Goal: Transaction & Acquisition: Download file/media

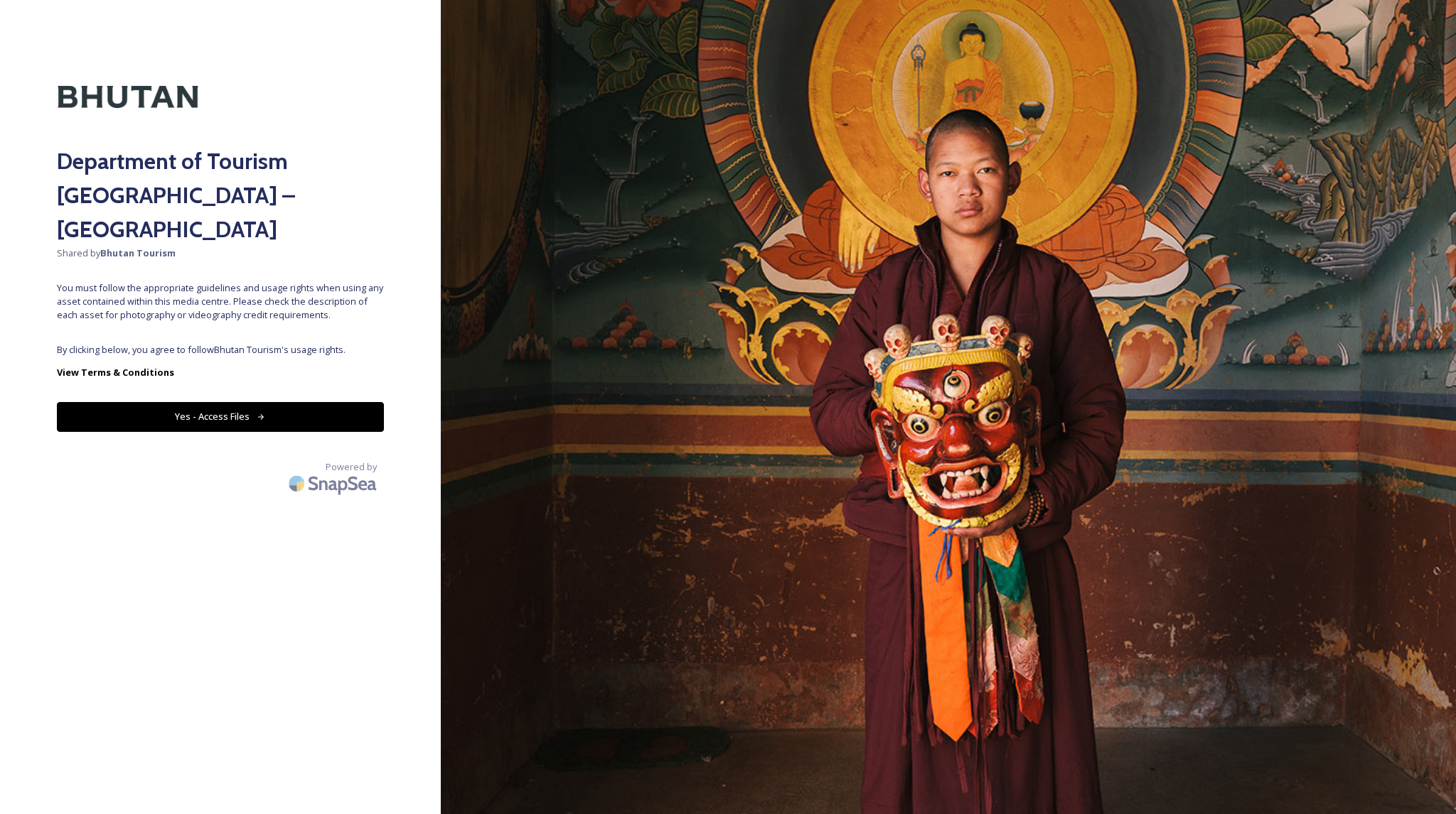
click at [344, 296] on div "Department of Tourism [GEOGRAPHIC_DATA] – Brand Centre Shared by Bhutan Tourism…" at bounding box center [220, 407] width 441 height 700
click at [216, 402] on button "Yes - Access Files" at bounding box center [221, 417] width 327 height 29
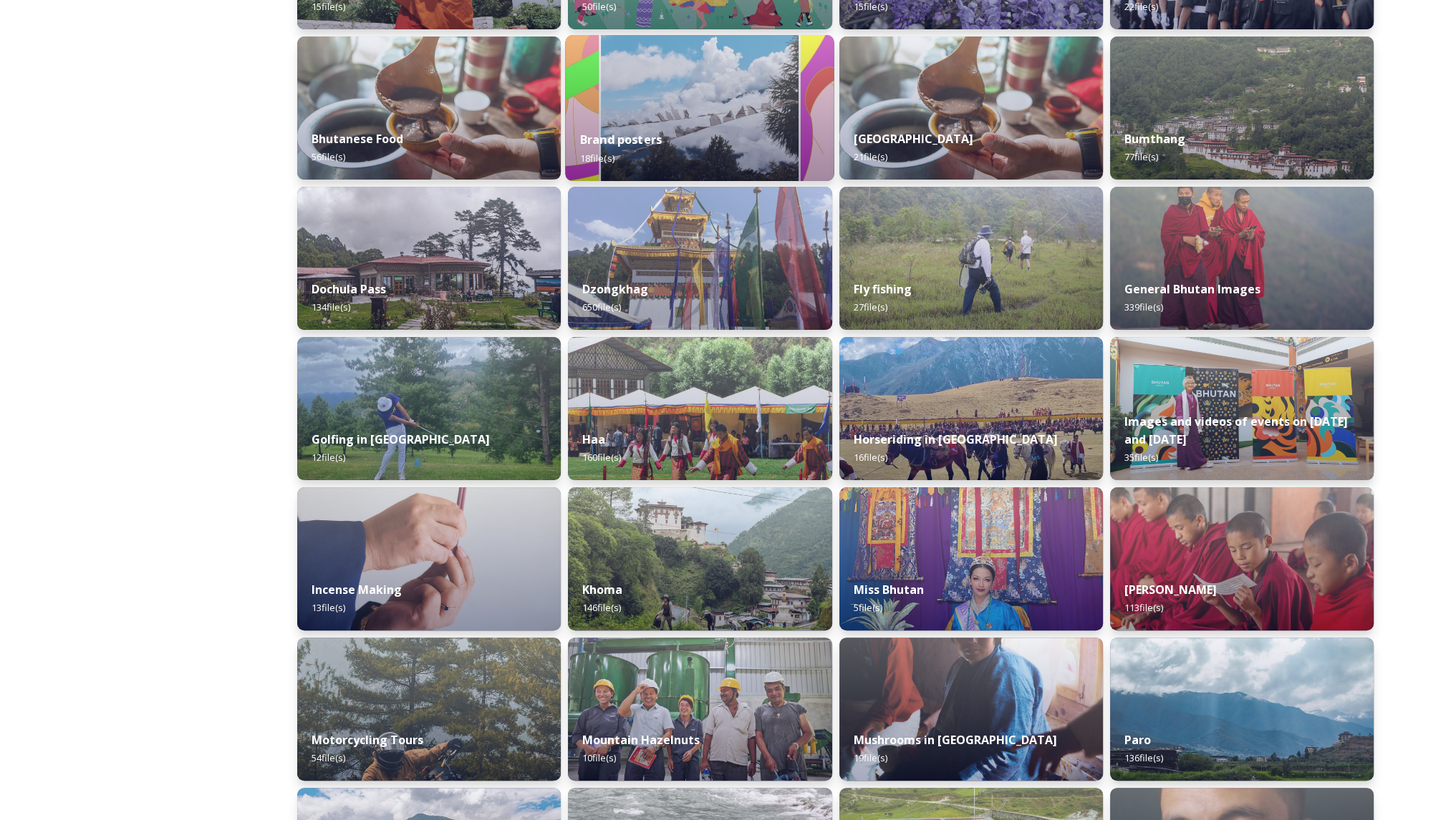
scroll to position [343, 0]
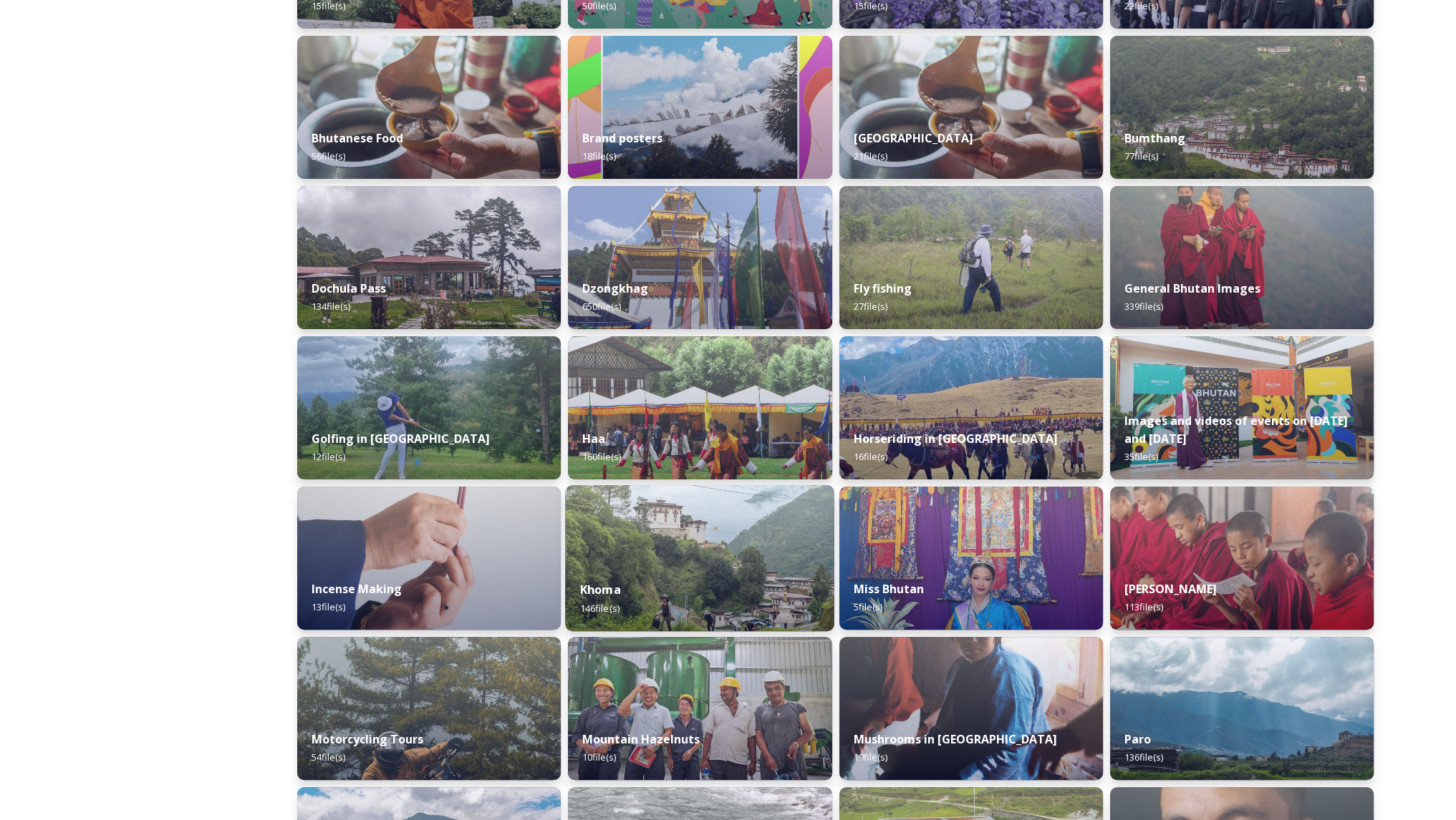
click at [736, 540] on img at bounding box center [701, 559] width 270 height 146
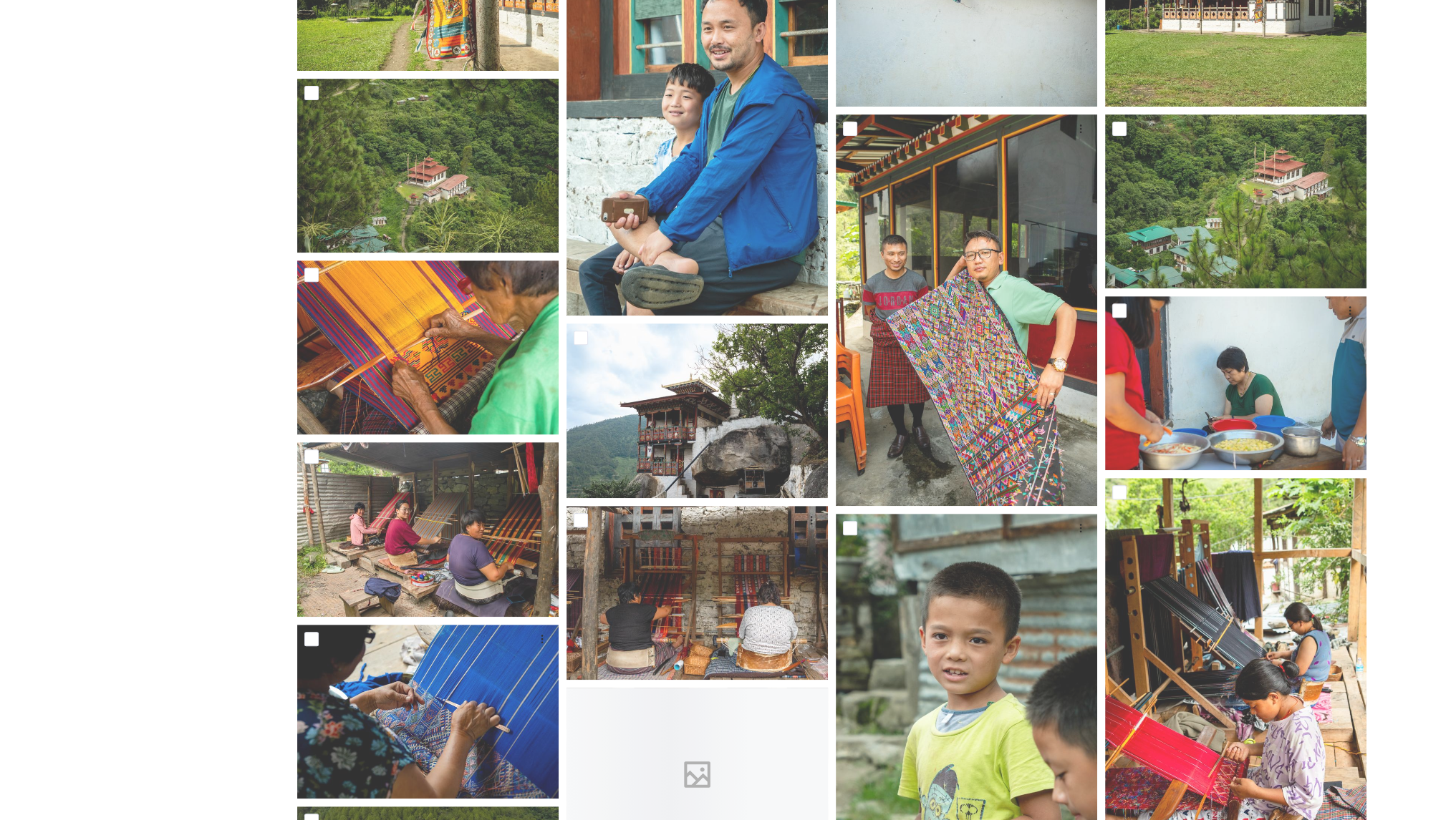
scroll to position [712, 0]
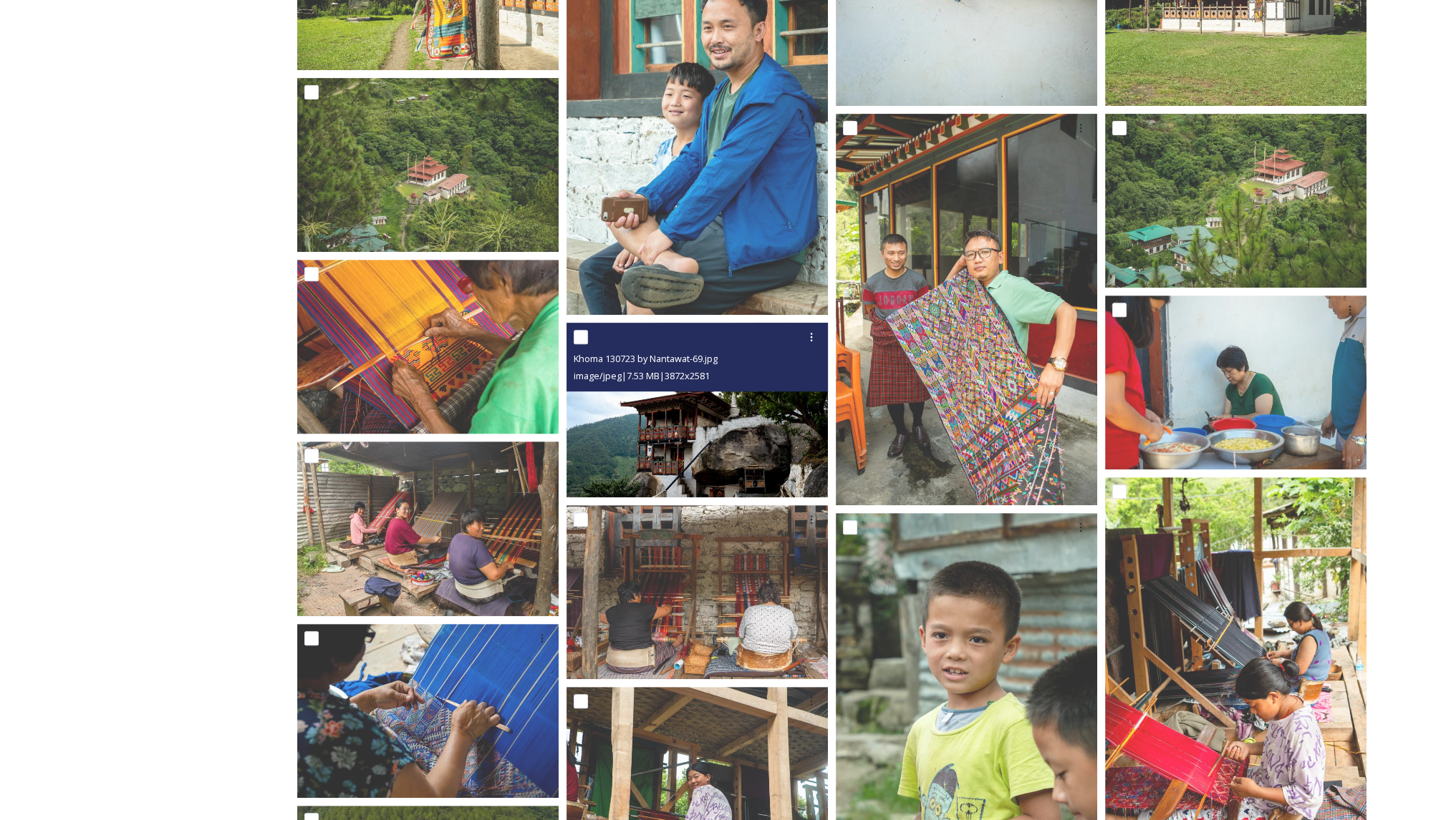
click at [711, 436] on img at bounding box center [697, 410] width 261 height 175
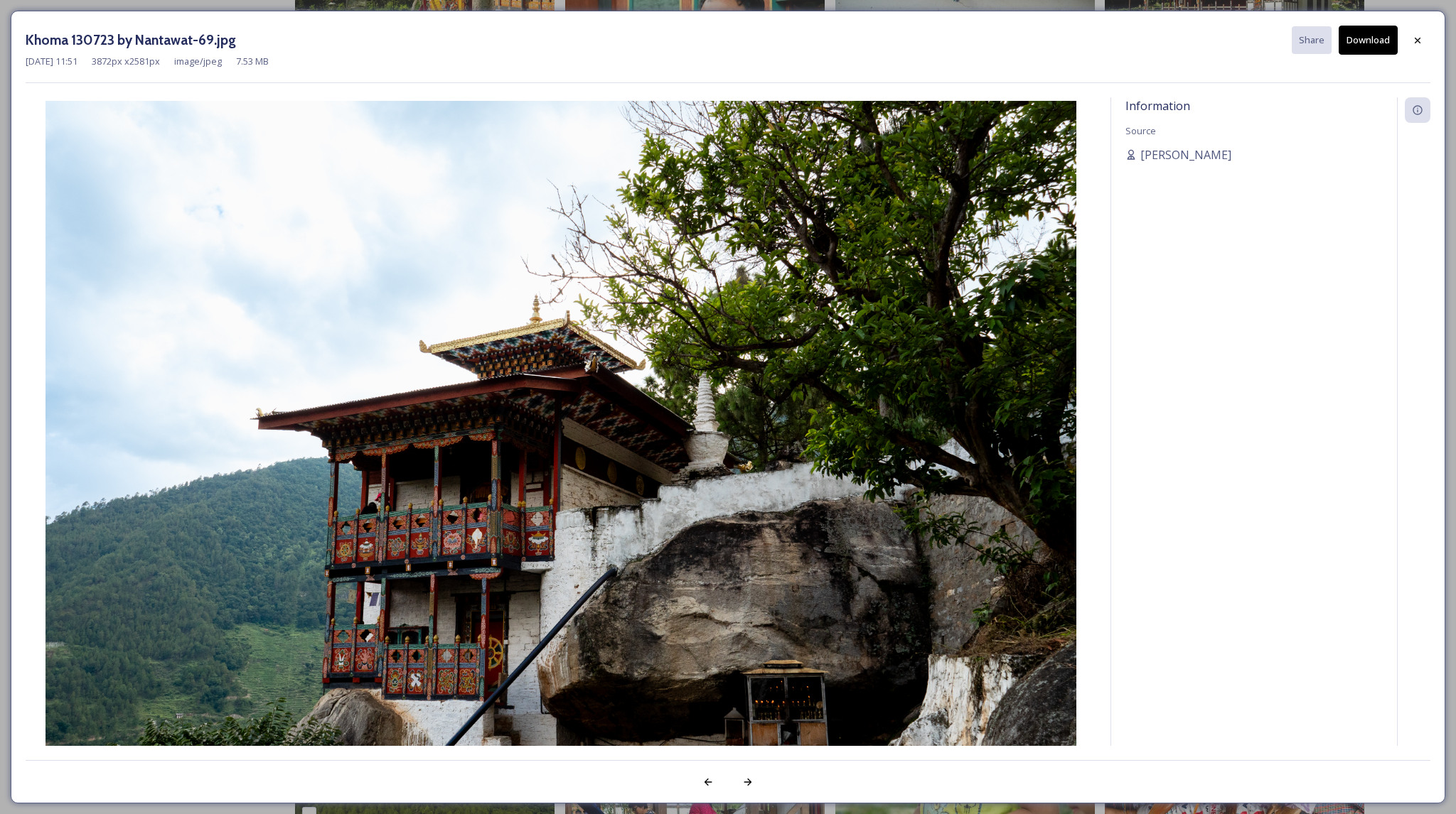
click at [1448, 442] on div "Khoma 130723 by Nantawat-69.jpg Share Download [DATE] 11:51 3872 px x 2581 px i…" at bounding box center [728, 407] width 1456 height 814
click at [1412, 35] on icon at bounding box center [1417, 40] width 11 height 11
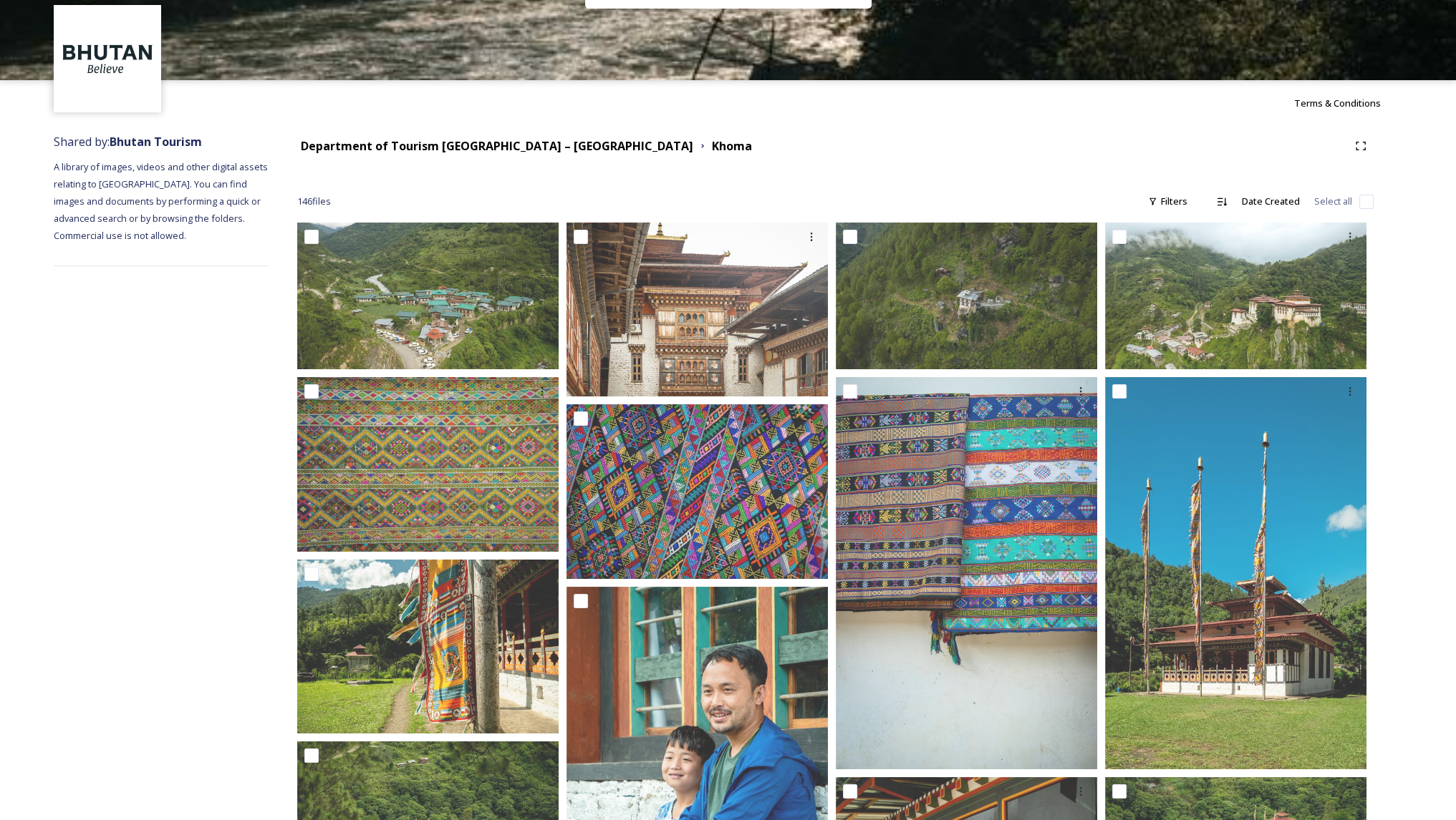
scroll to position [0, 0]
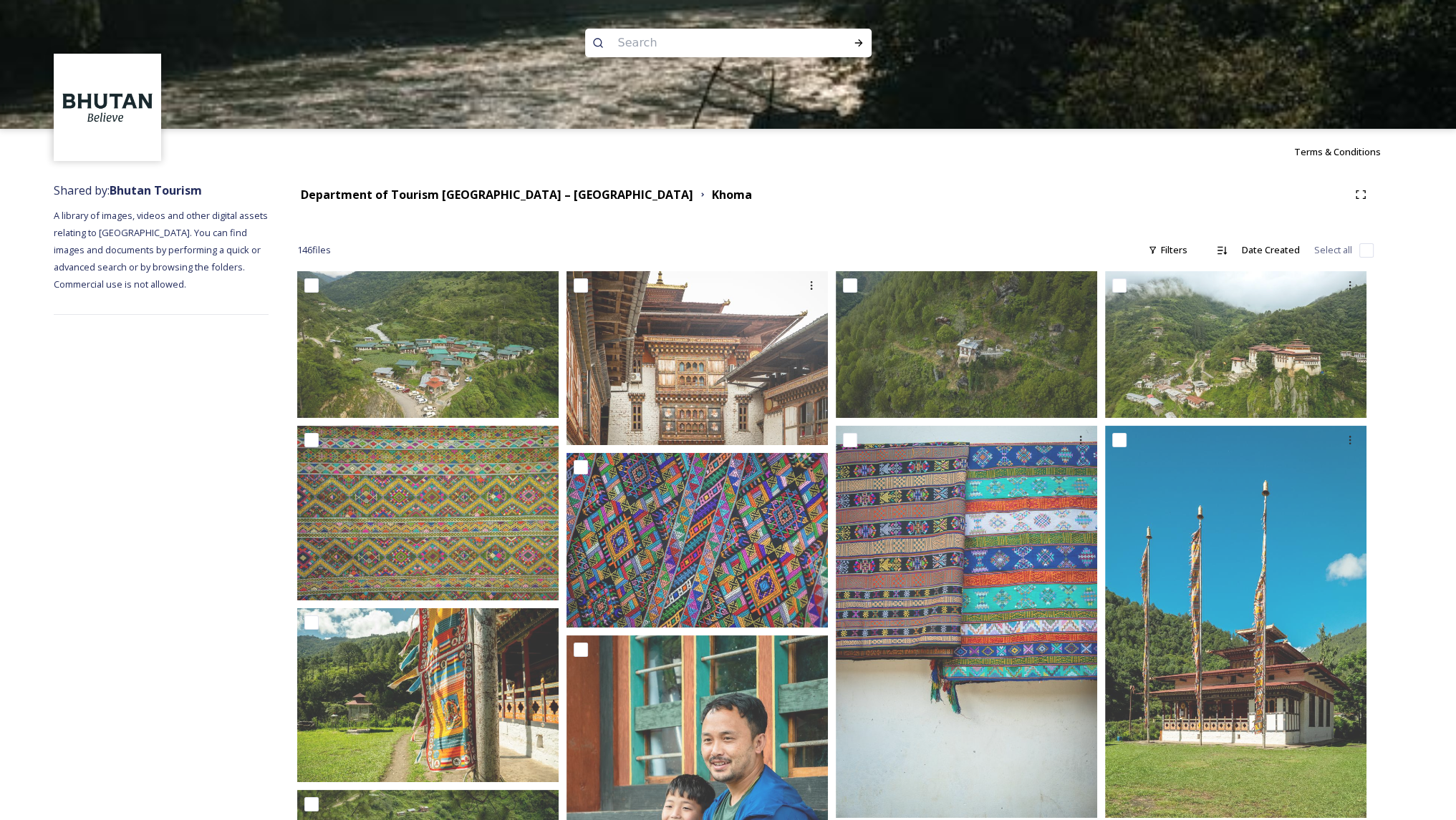
click at [490, 195] on div at bounding box center [728, 193] width 1456 height 129
click at [524, 192] on div at bounding box center [728, 193] width 1456 height 129
click at [613, 192] on div at bounding box center [728, 193] width 1456 height 129
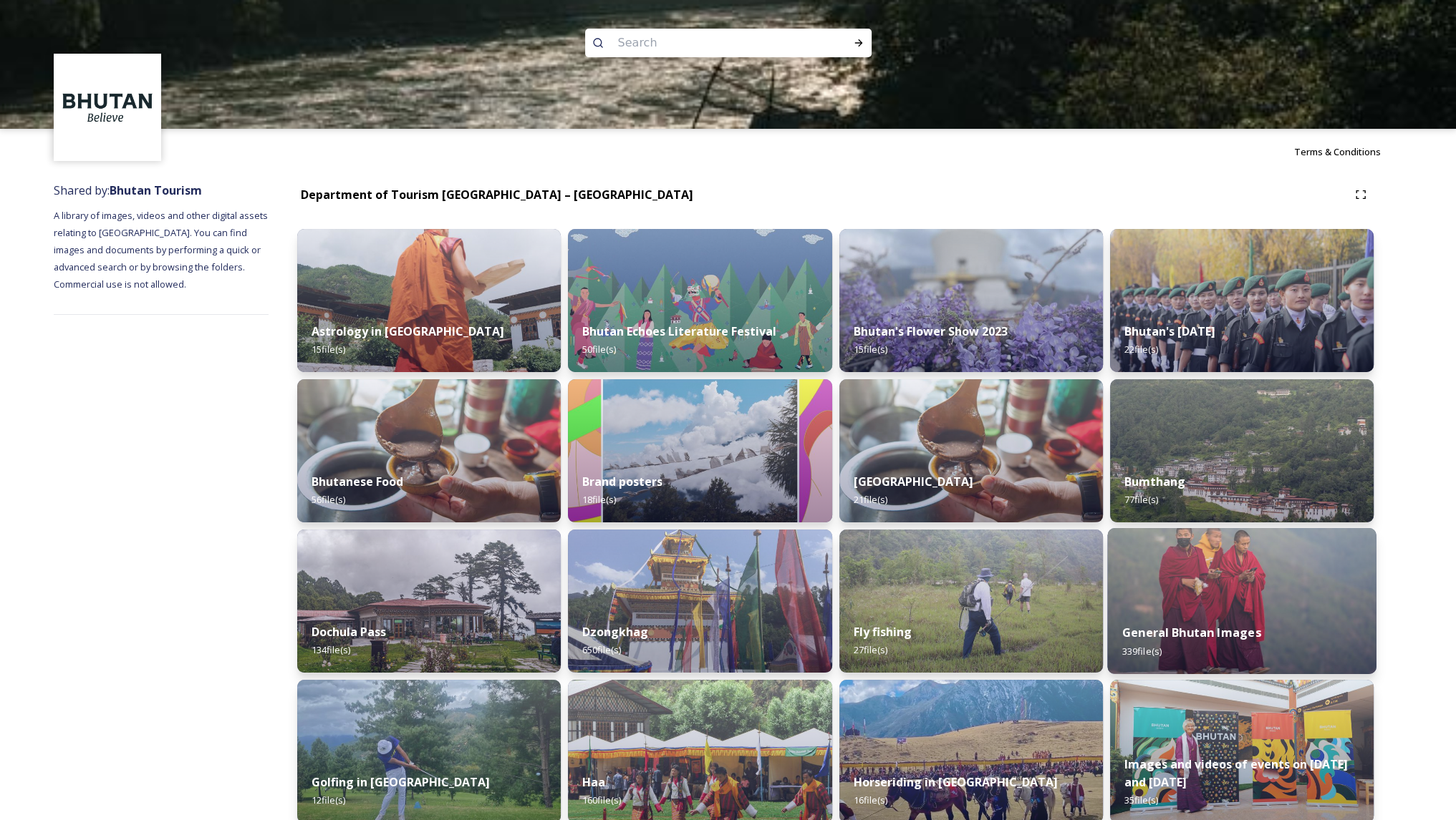
click at [1189, 571] on img at bounding box center [1242, 602] width 270 height 146
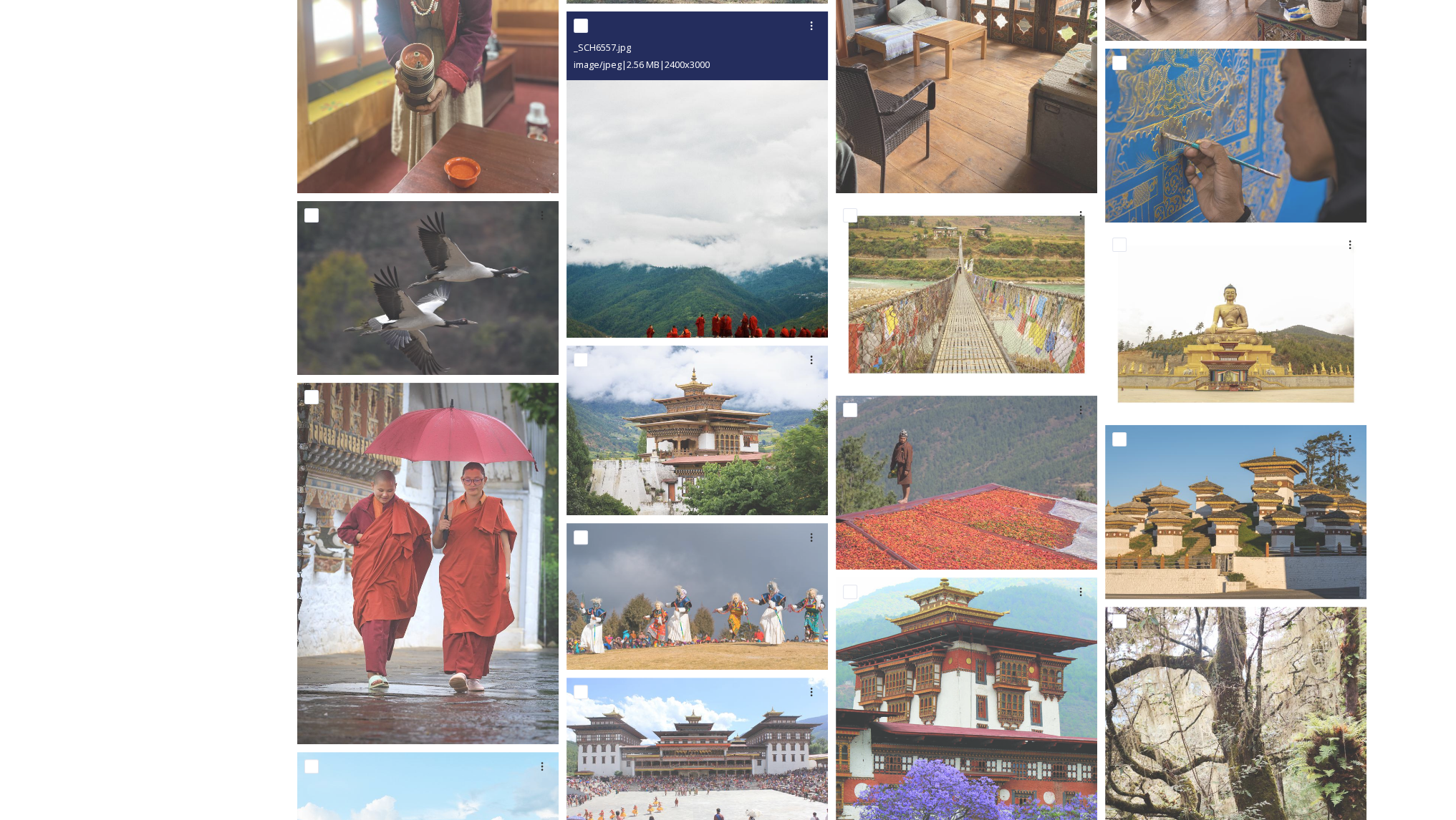
scroll to position [427, 0]
click at [626, 199] on img at bounding box center [697, 174] width 261 height 326
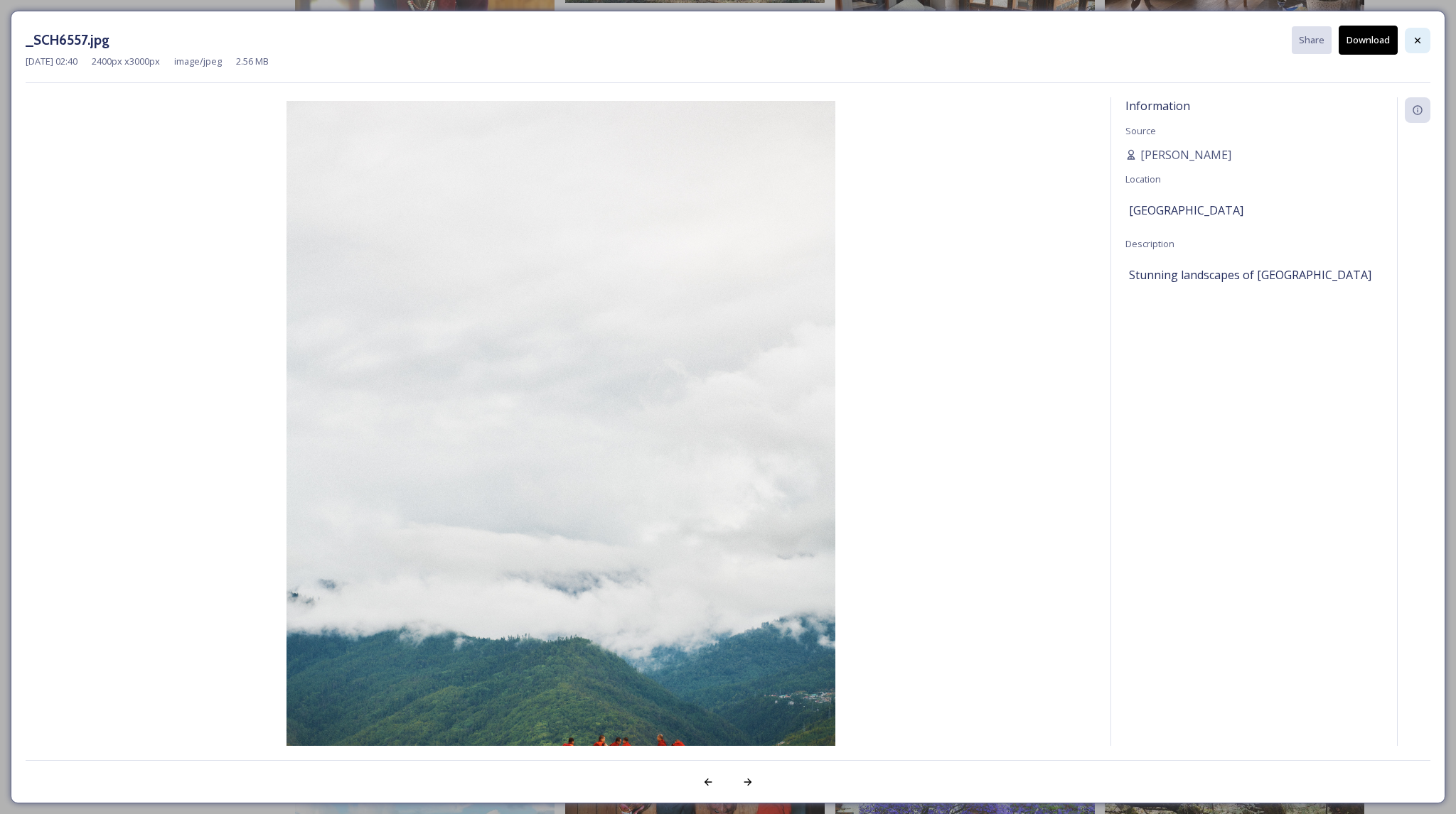
click at [1421, 44] on icon at bounding box center [1417, 40] width 11 height 11
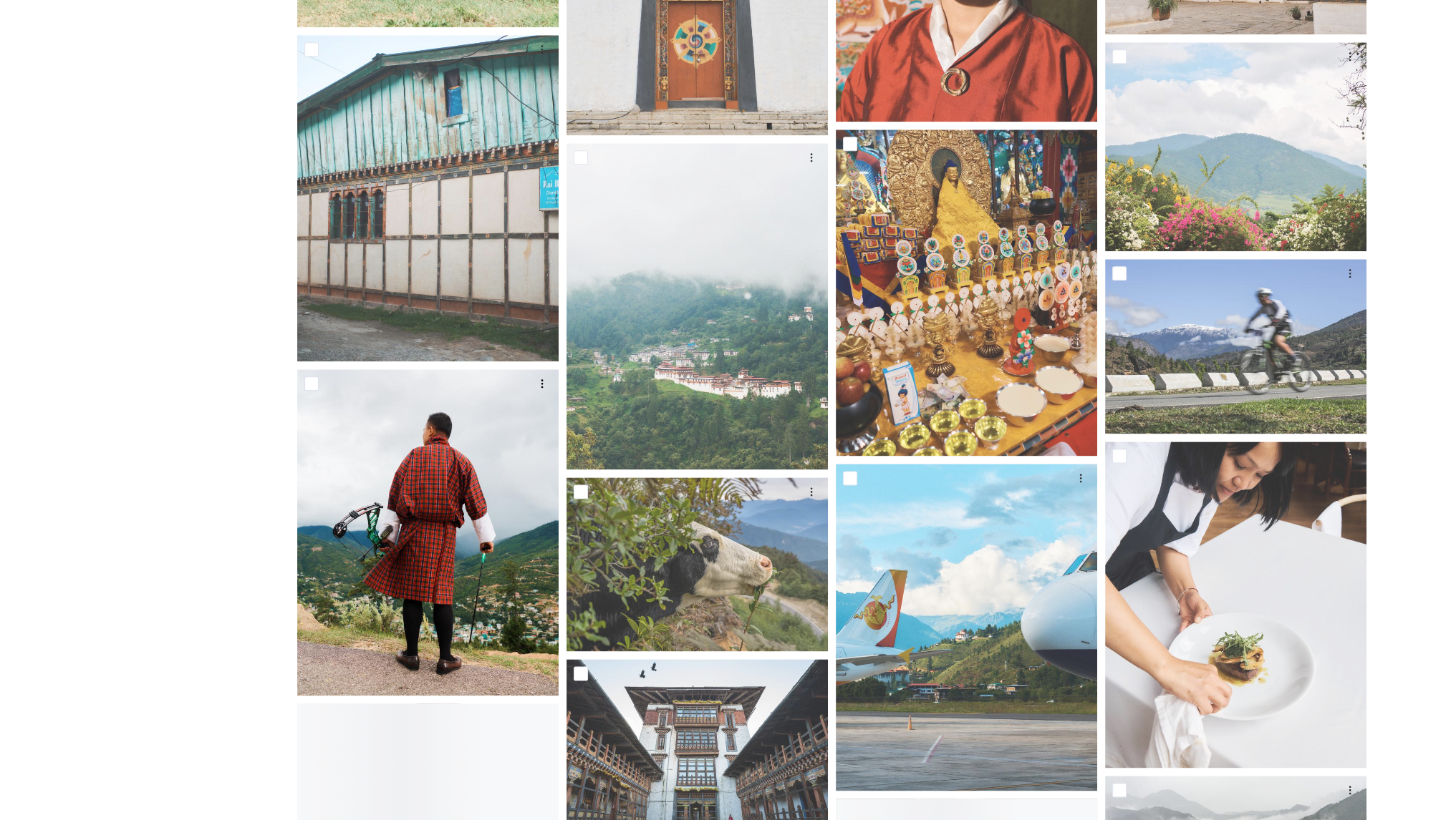
scroll to position [2328, 0]
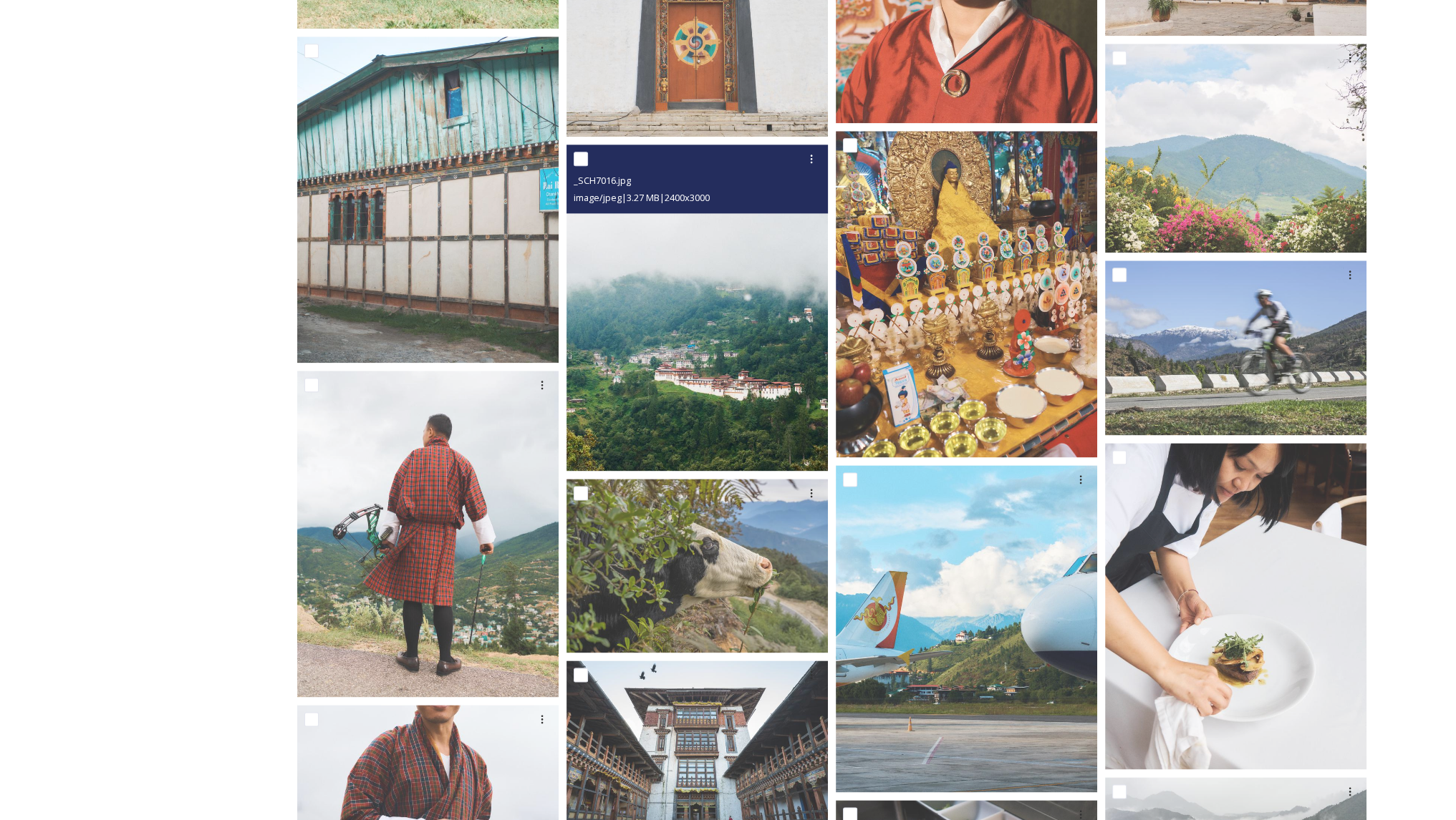
click at [691, 366] on img at bounding box center [697, 308] width 261 height 326
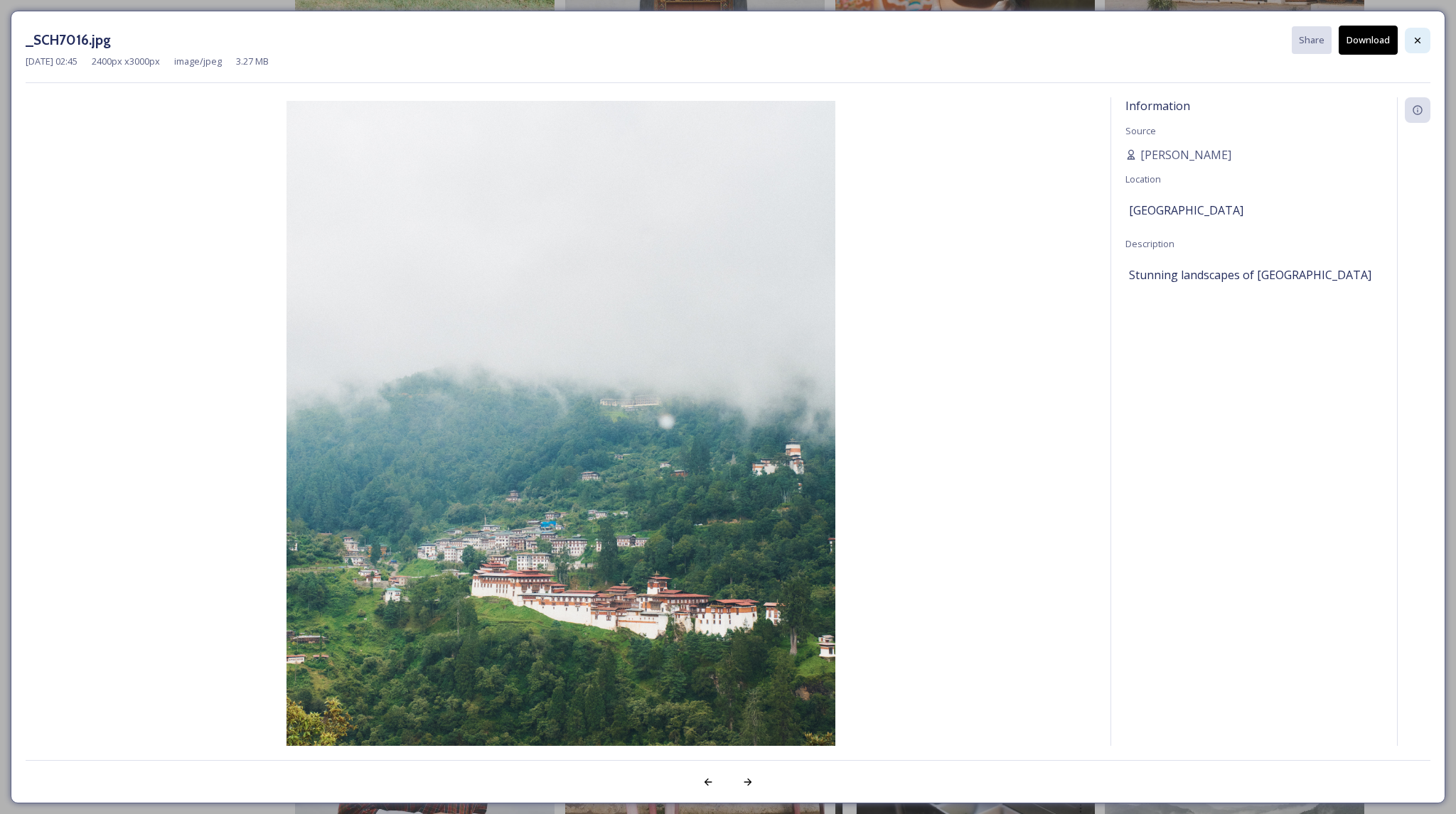
click at [1416, 42] on icon at bounding box center [1417, 40] width 11 height 11
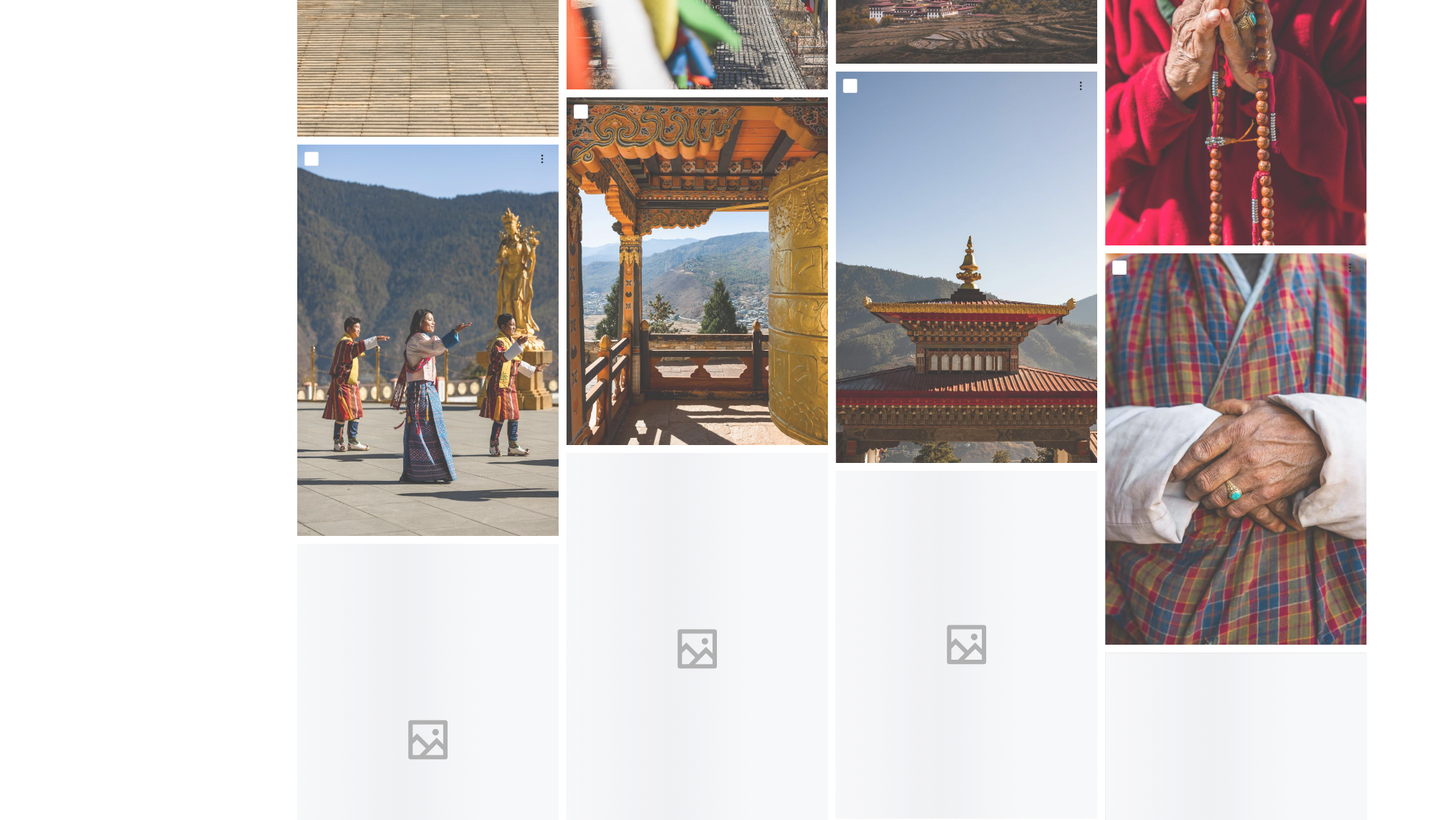
scroll to position [14600, 0]
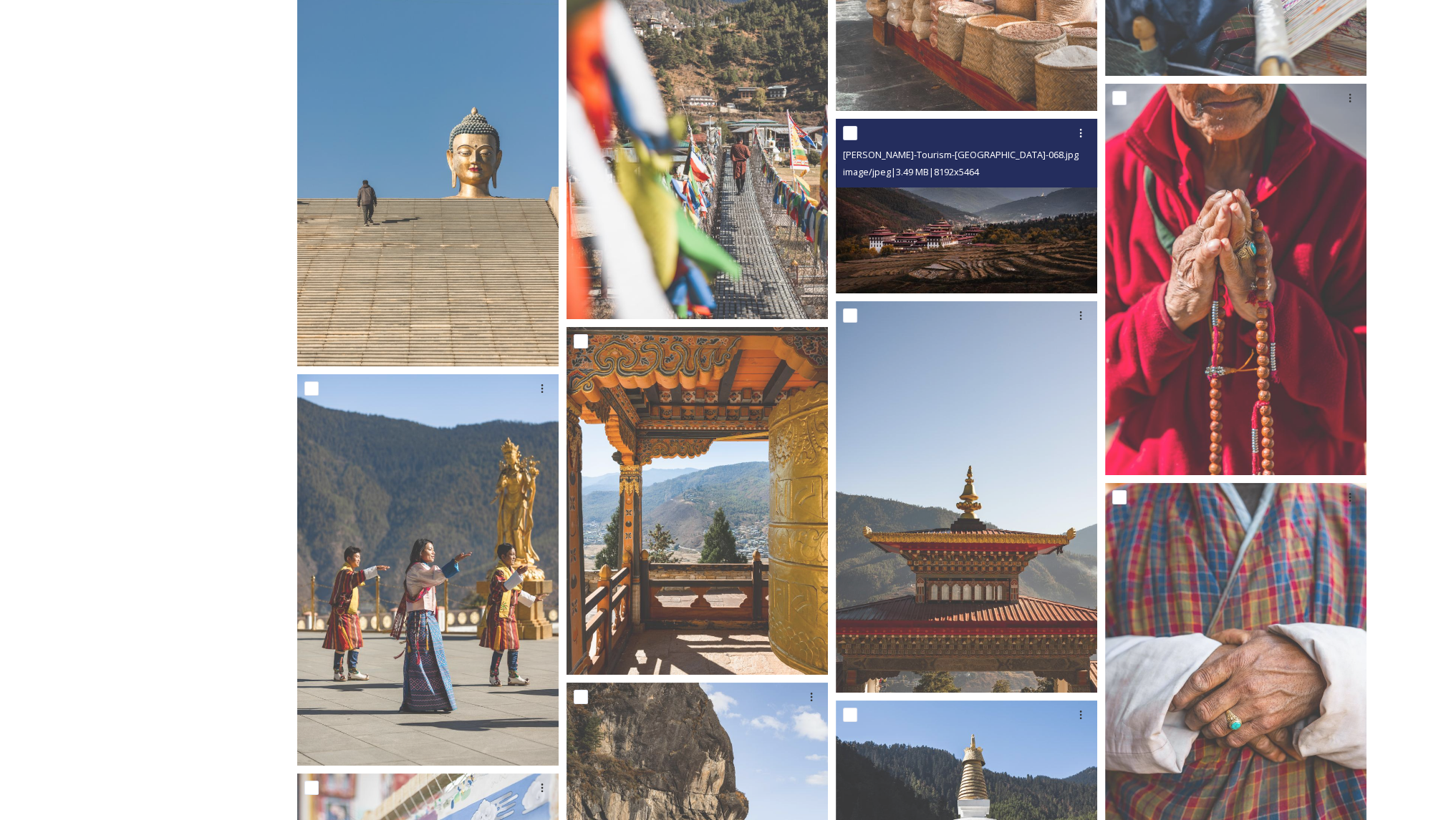
click at [1019, 227] on img at bounding box center [966, 205] width 261 height 175
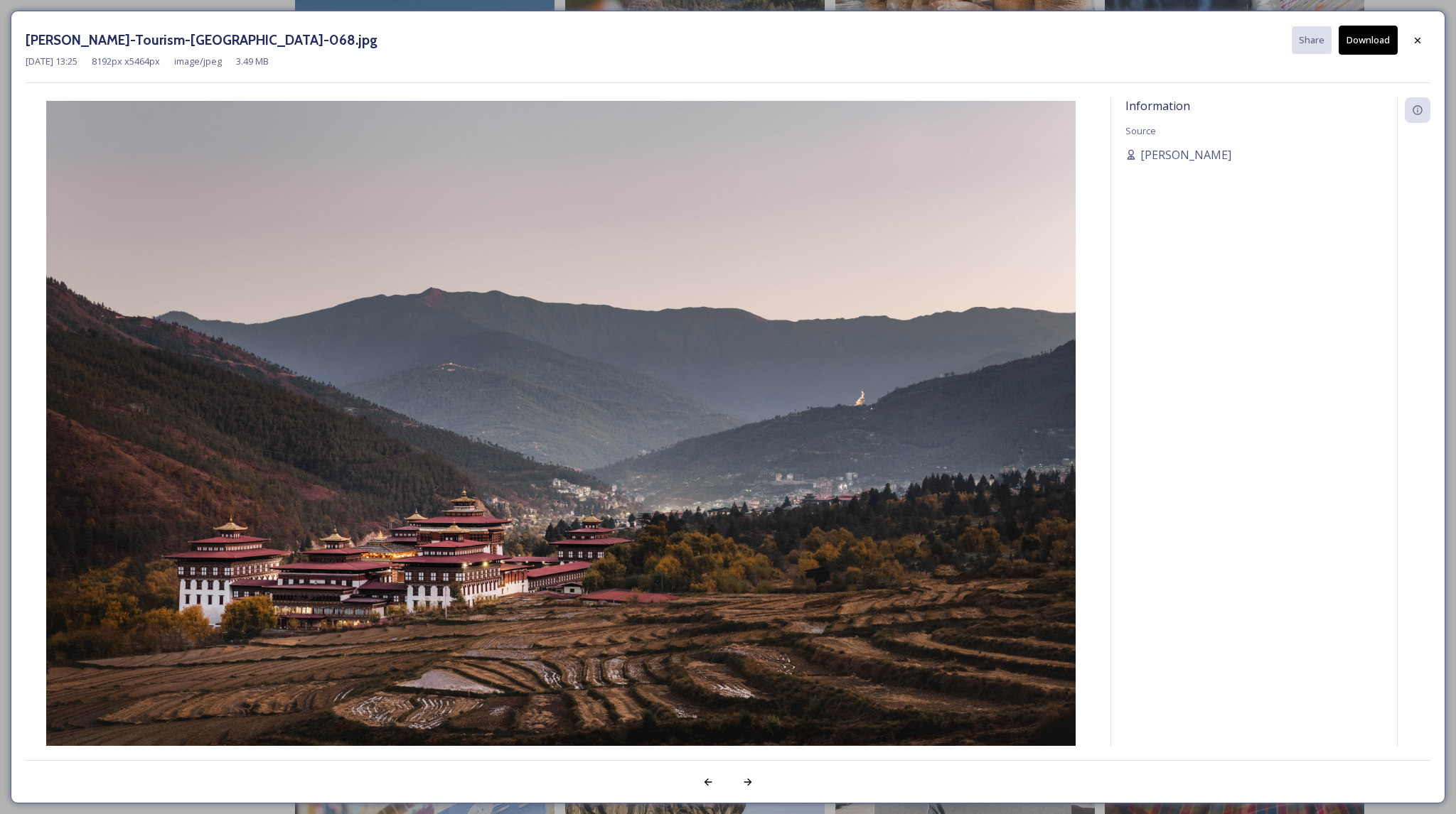
click at [1369, 38] on button "Download" at bounding box center [1367, 40] width 59 height 29
click at [1408, 27] on div at bounding box center [1417, 40] width 26 height 26
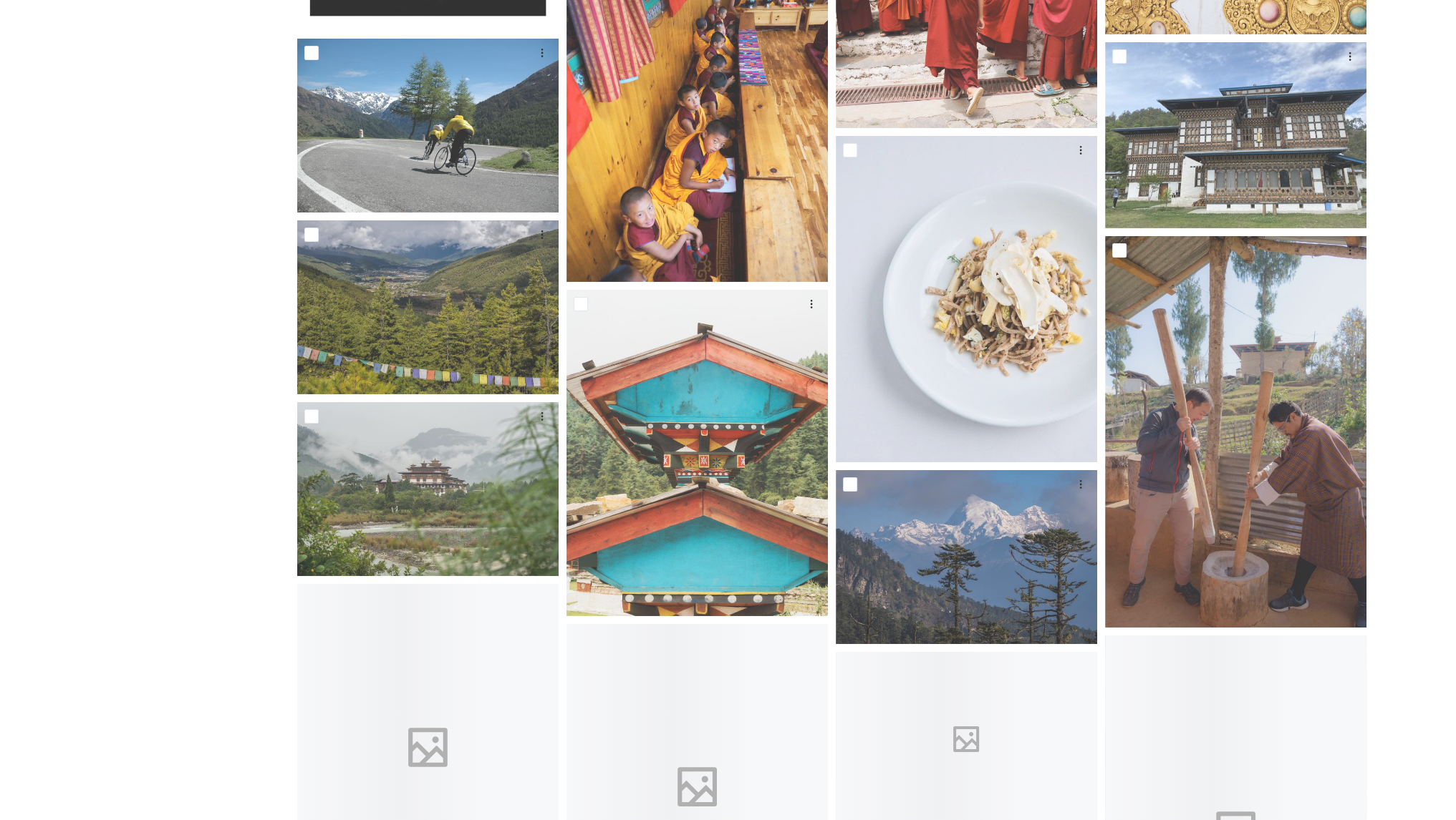
scroll to position [20978, 0]
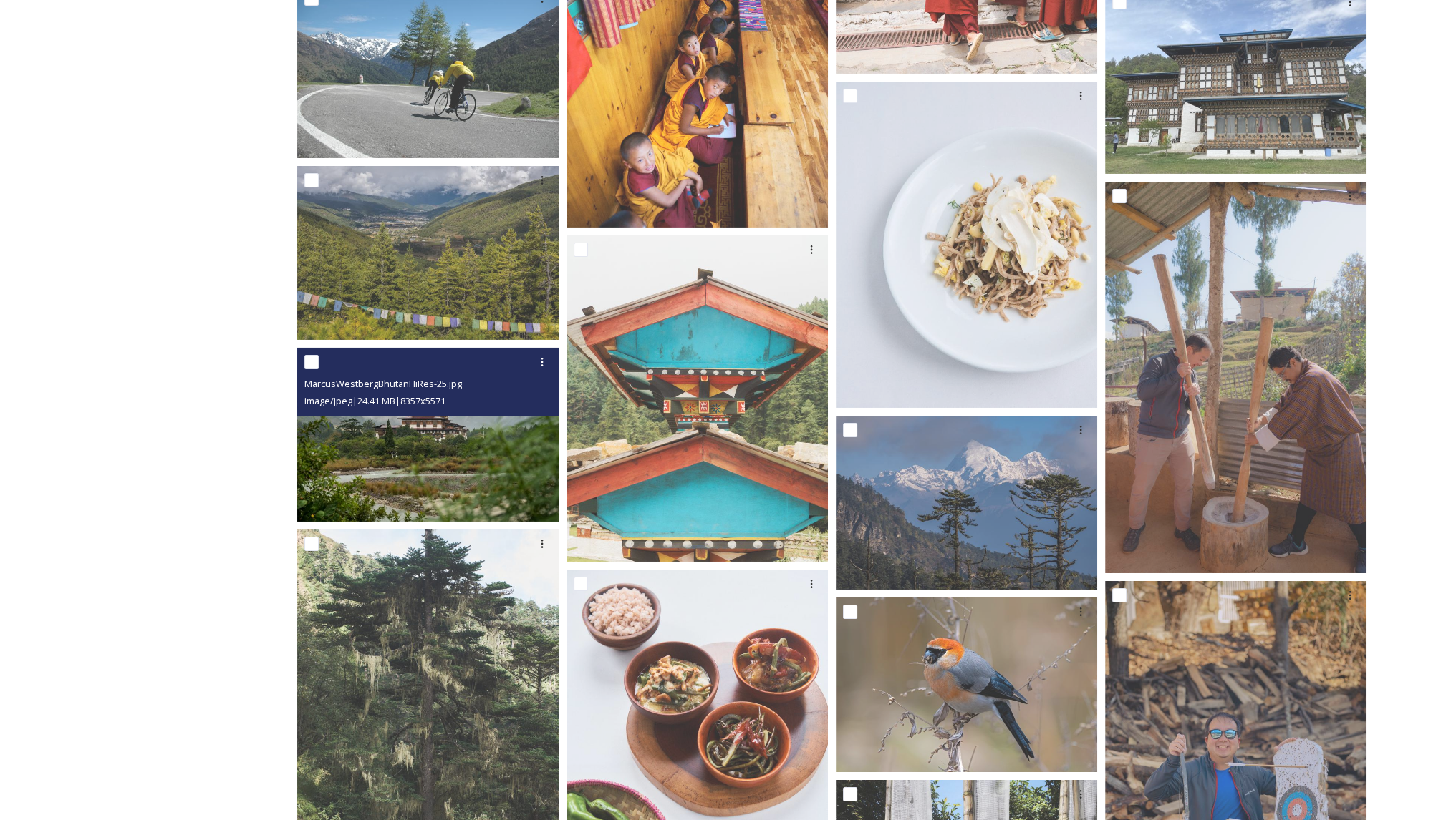
click at [346, 486] on img at bounding box center [428, 435] width 261 height 175
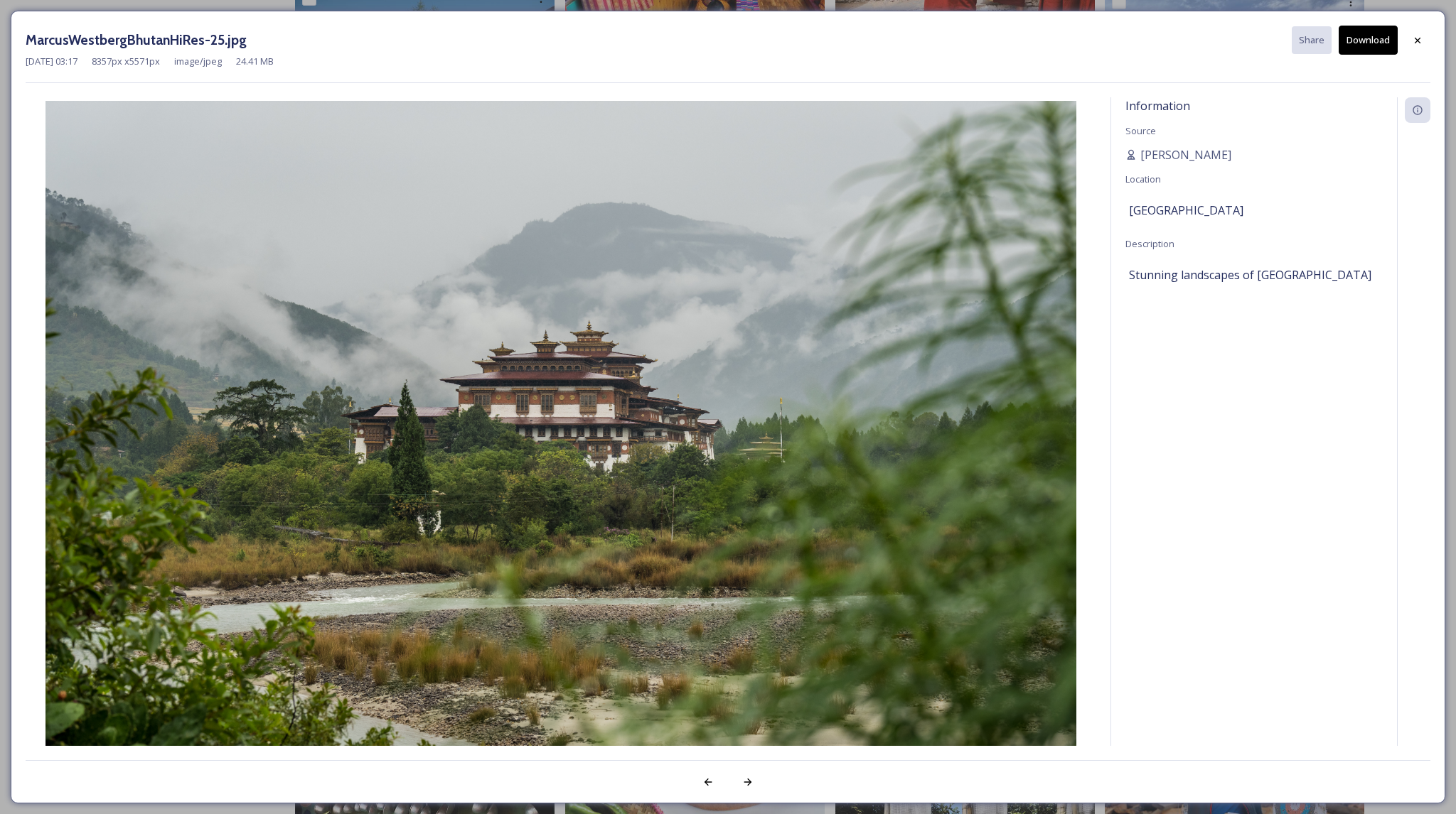
click at [1367, 41] on button "Download" at bounding box center [1367, 40] width 59 height 29
click at [1417, 39] on icon at bounding box center [1417, 39] width 6 height 6
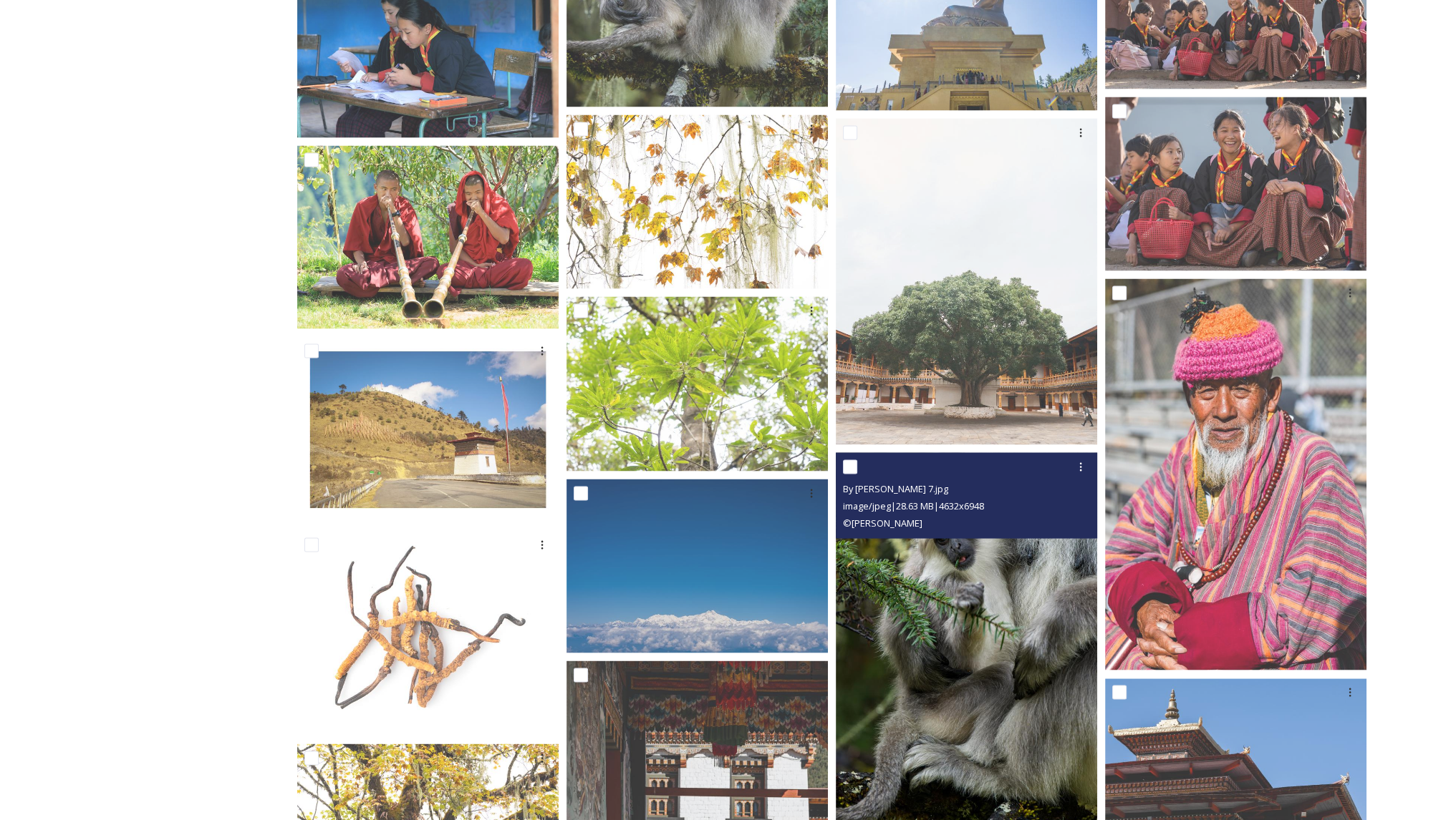
scroll to position [10706, 0]
